Goal: Task Accomplishment & Management: Use online tool/utility

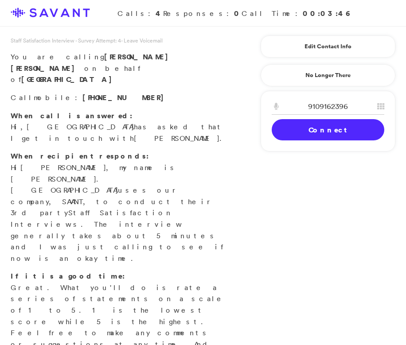
click at [323, 137] on link "Connect" at bounding box center [328, 129] width 113 height 21
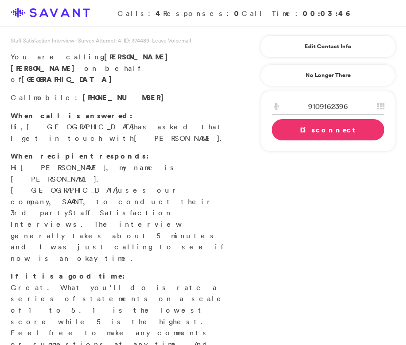
click at [404, 119] on div "Staff Satisfaction Interview - Survey Attempt: 4 - ID: 374489 - Leave Voicemail…" at bounding box center [203, 350] width 406 height 628
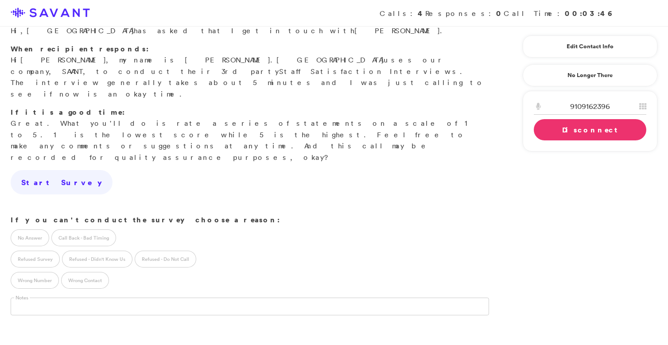
scroll to position [78, 0]
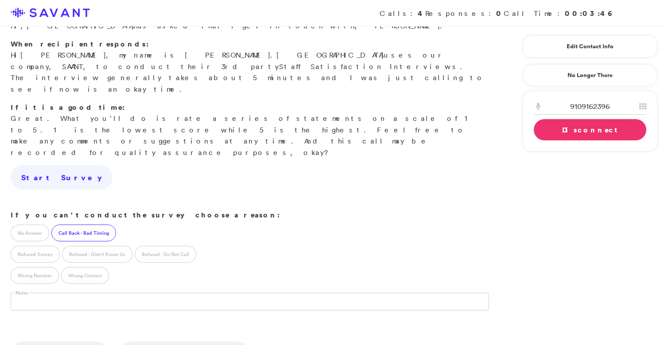
click at [99, 225] on label "Call Back - Bad Timing" at bounding box center [83, 233] width 65 height 17
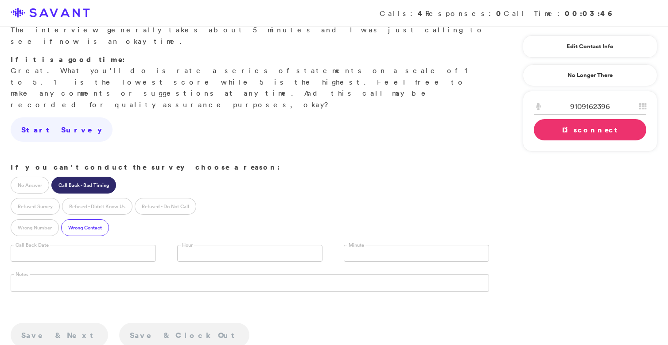
scroll to position [127, 0]
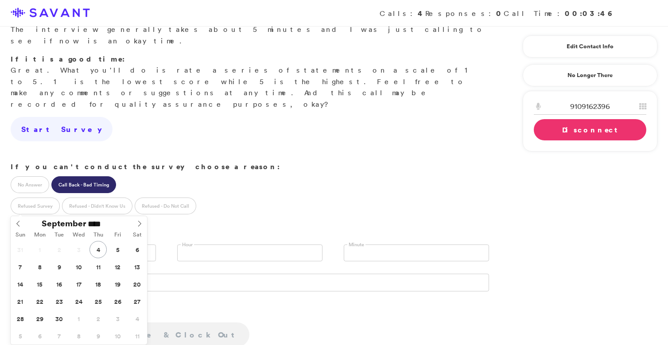
click at [102, 245] on input "text" at bounding box center [83, 253] width 145 height 17
type input "**********"
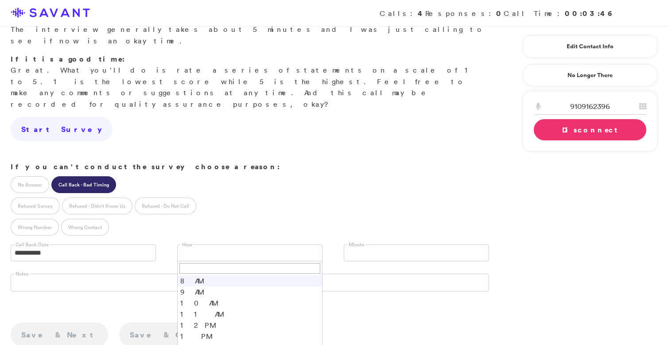
click at [228, 245] on link at bounding box center [249, 253] width 145 height 17
click at [209, 309] on li "11 AM" at bounding box center [250, 314] width 144 height 11
click at [406, 132] on link "Disconnect" at bounding box center [590, 129] width 113 height 21
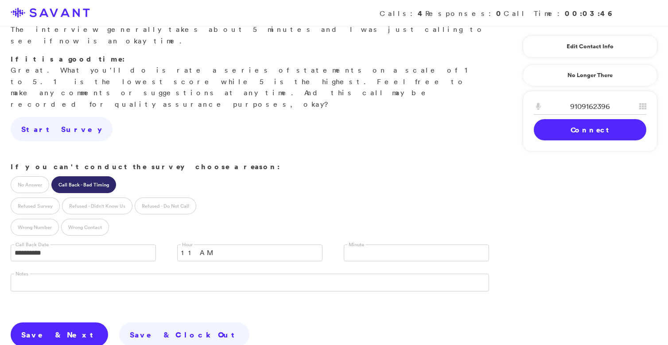
click at [64, 323] on link "Save & Next" at bounding box center [60, 335] width 98 height 25
